Goal: Navigation & Orientation: Understand site structure

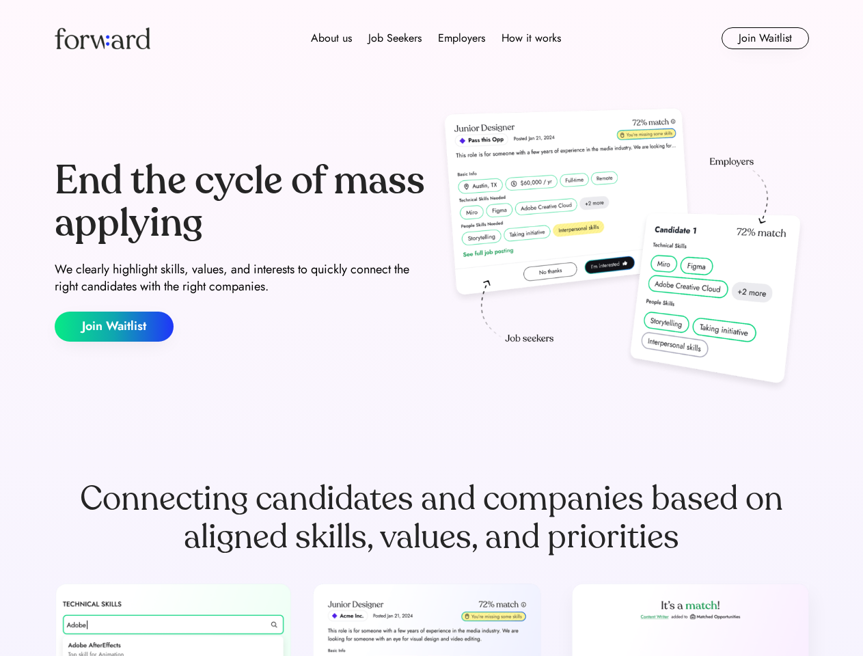
click at [431, 328] on div "End the cycle of mass applying We clearly highlight skills, values, and interes…" at bounding box center [432, 251] width 755 height 294
click at [432, 38] on div "About us Job Seekers Employers How it works" at bounding box center [436, 38] width 539 height 16
click at [103, 38] on img at bounding box center [103, 38] width 96 height 22
click at [436, 38] on div "About us Job Seekers Employers How it works" at bounding box center [436, 38] width 539 height 16
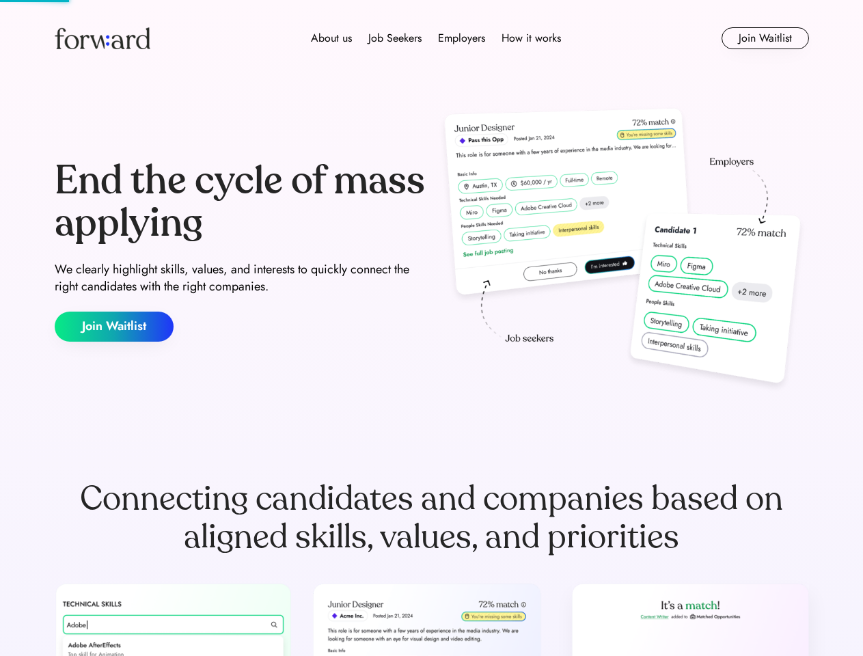
click at [332, 38] on div "About us" at bounding box center [331, 38] width 41 height 16
click at [395, 38] on div "Job Seekers" at bounding box center [394, 38] width 53 height 16
click at [461, 38] on div "Employers" at bounding box center [461, 38] width 47 height 16
click at [530, 38] on div "How it works" at bounding box center [531, 38] width 59 height 16
click at [765, 38] on button "Join Waitlist" at bounding box center [766, 38] width 88 height 22
